Goal: Task Accomplishment & Management: Use online tool/utility

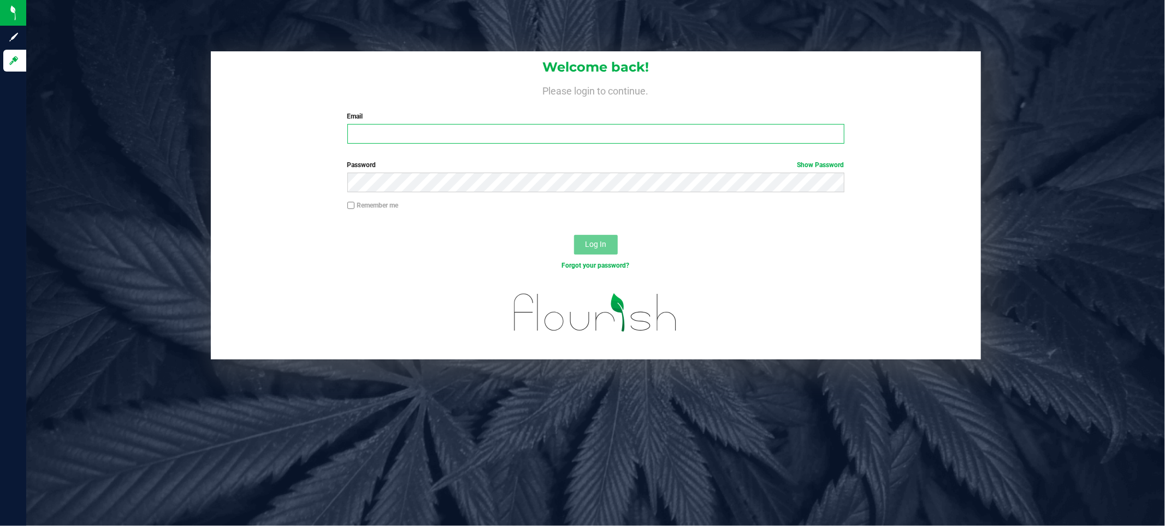
click at [370, 135] on input "Email" at bounding box center [595, 134] width 497 height 20
type input "[EMAIL_ADDRESS][DOMAIN_NAME]"
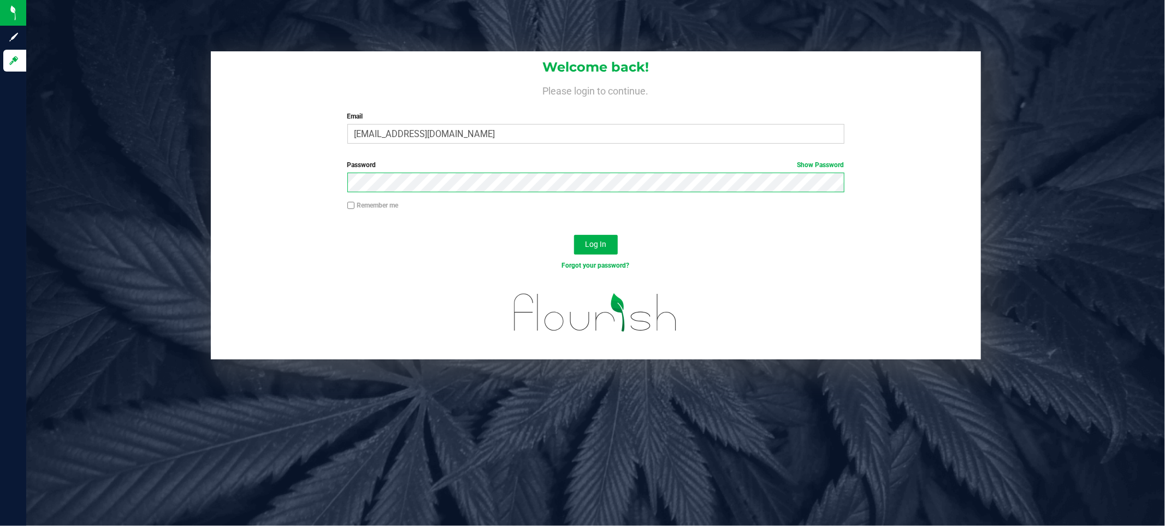
click at [574, 235] on button "Log In" at bounding box center [596, 245] width 44 height 20
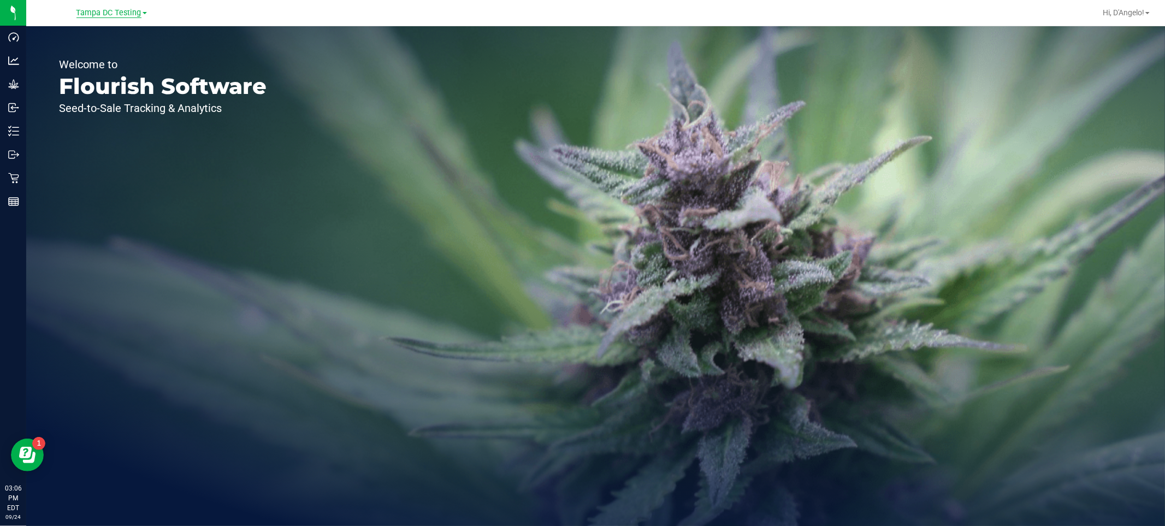
click at [132, 12] on span "Tampa DC Testing" at bounding box center [108, 13] width 65 height 10
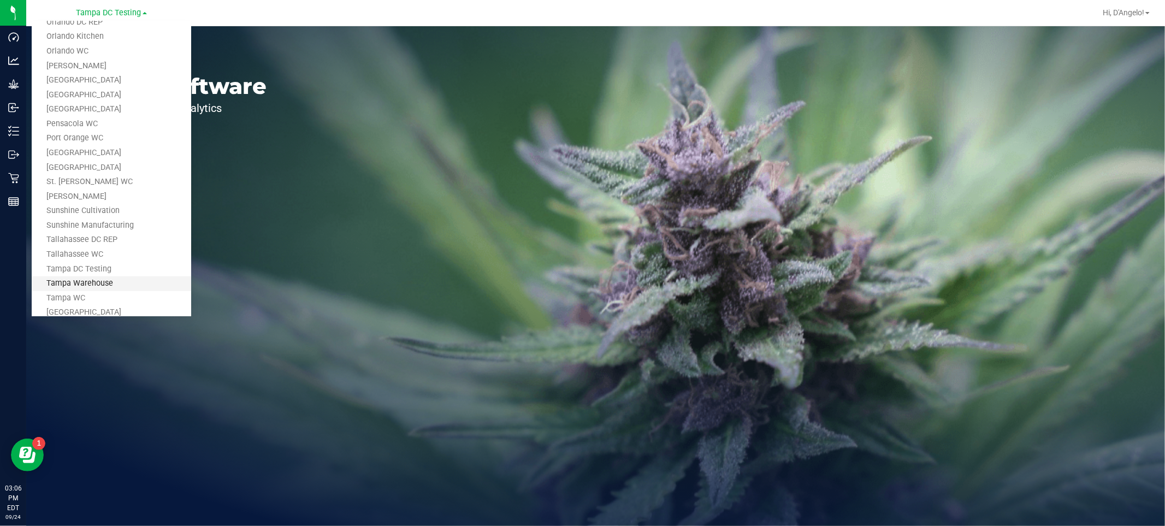
scroll to position [493, 0]
click at [81, 230] on link "Tampa Warehouse" at bounding box center [111, 228] width 159 height 15
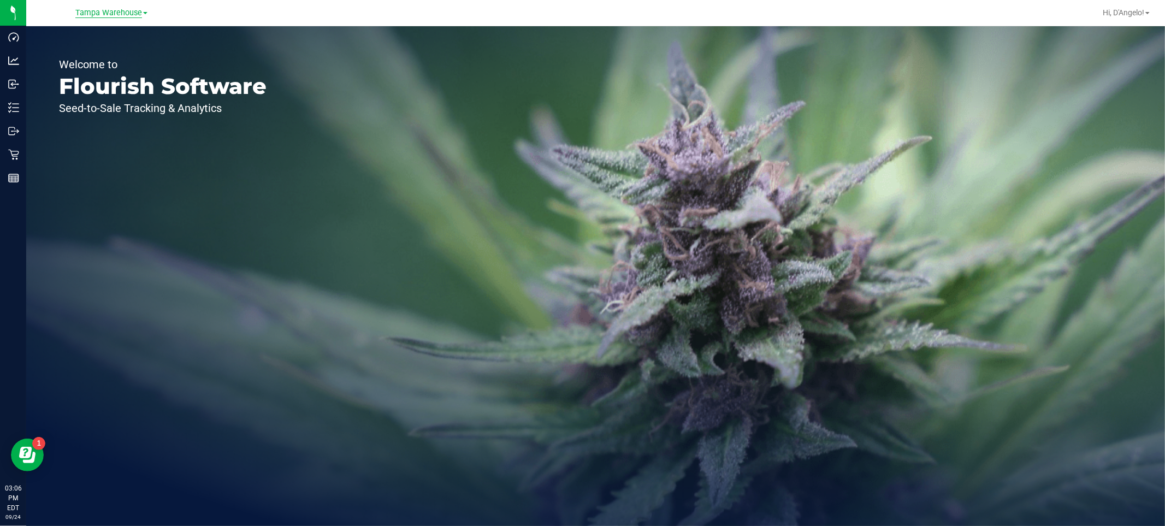
click at [101, 13] on span "Tampa Warehouse" at bounding box center [108, 13] width 67 height 10
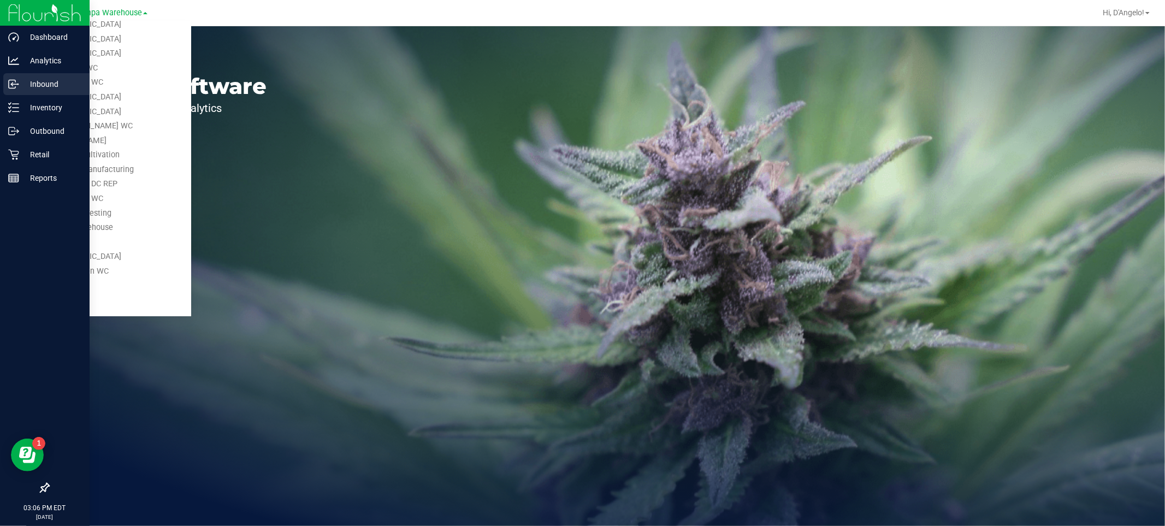
click at [49, 87] on p "Inbound" at bounding box center [52, 84] width 66 height 13
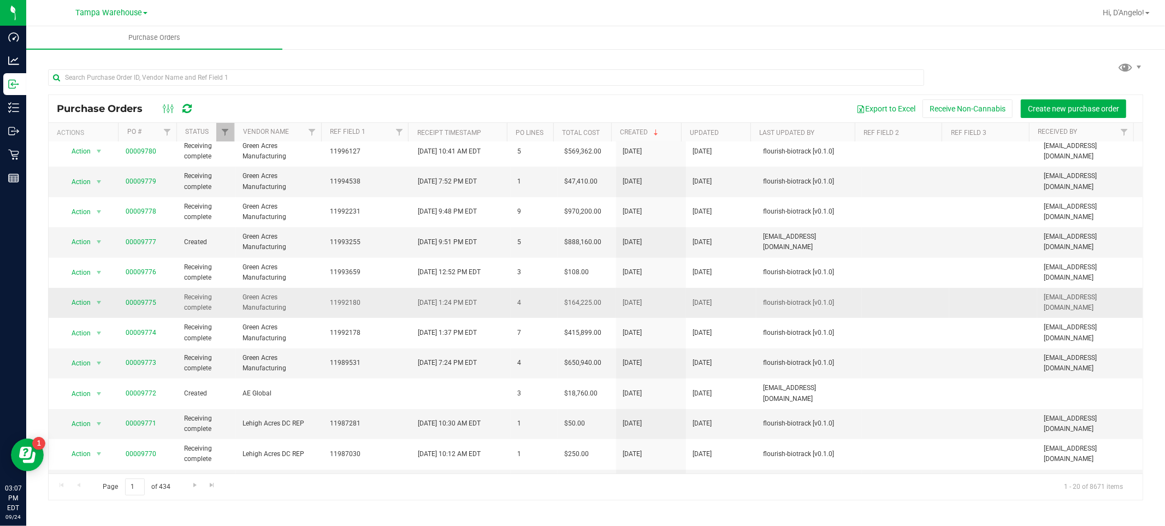
scroll to position [182, 0]
